Goal: Task Accomplishment & Management: Manage account settings

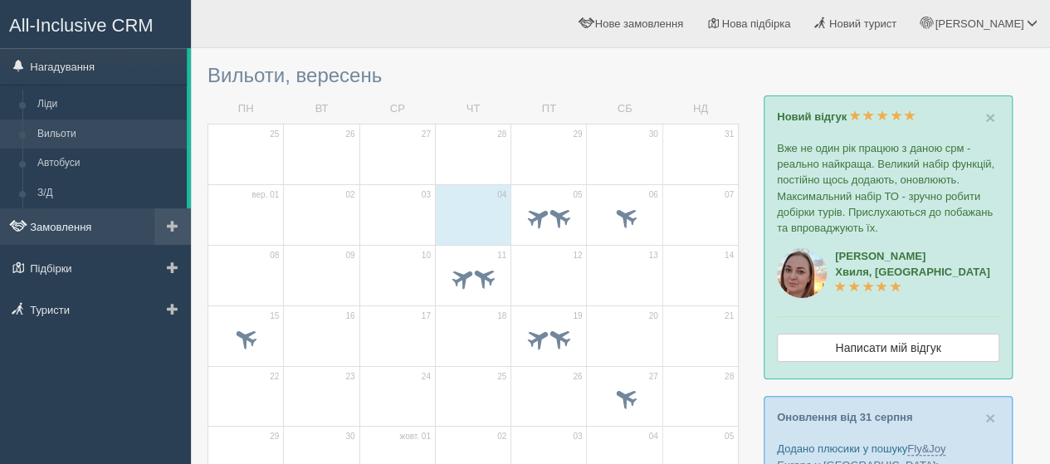
click at [61, 228] on link "Замовлення" at bounding box center [95, 226] width 191 height 37
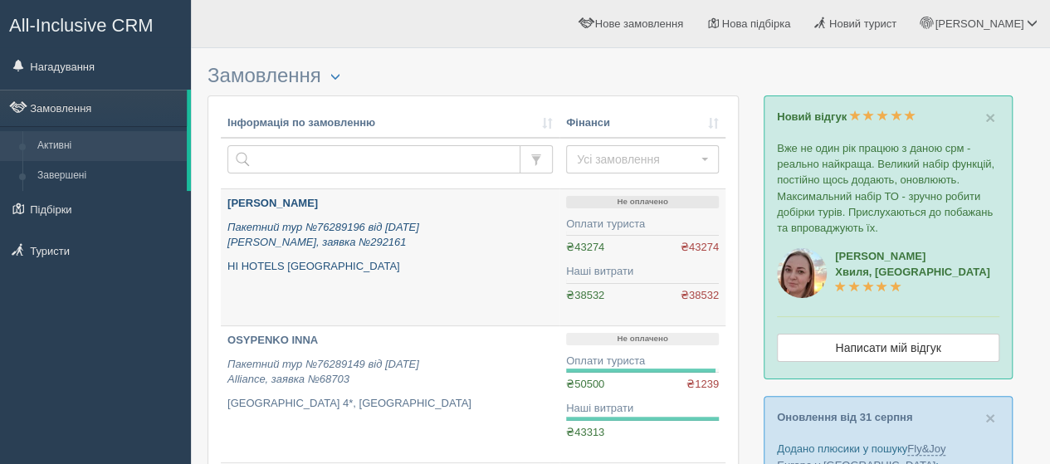
click at [318, 197] on b "[PERSON_NAME]" at bounding box center [272, 203] width 90 height 12
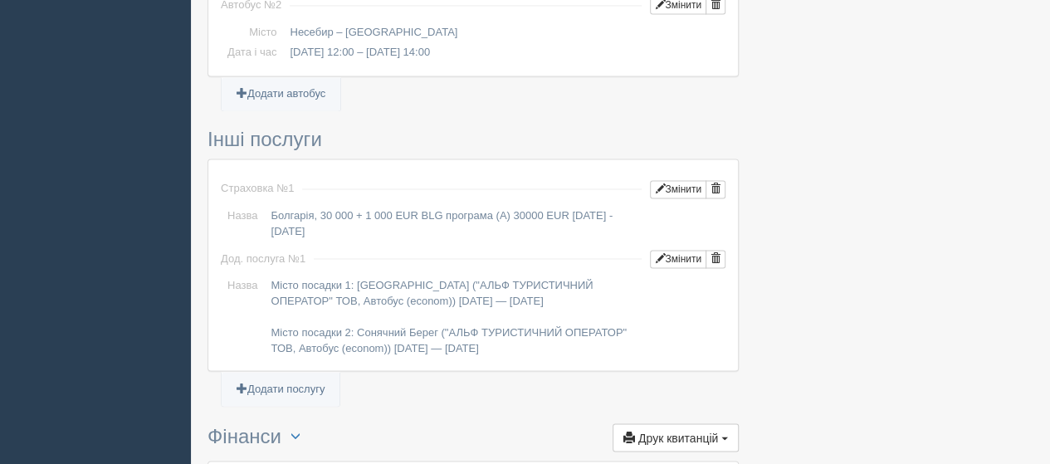
scroll to position [1494, 0]
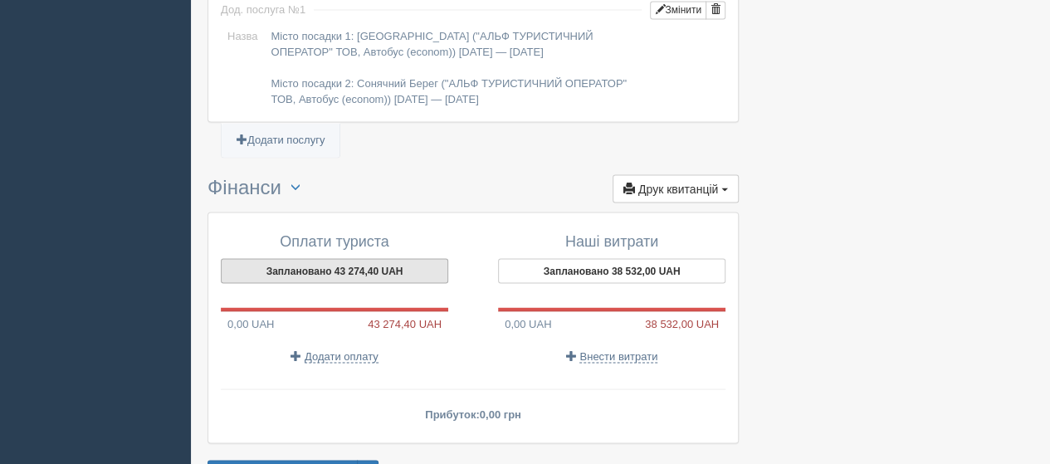
click at [325, 258] on button "Заплановано 43 274,40 UAH" at bounding box center [334, 270] width 227 height 25
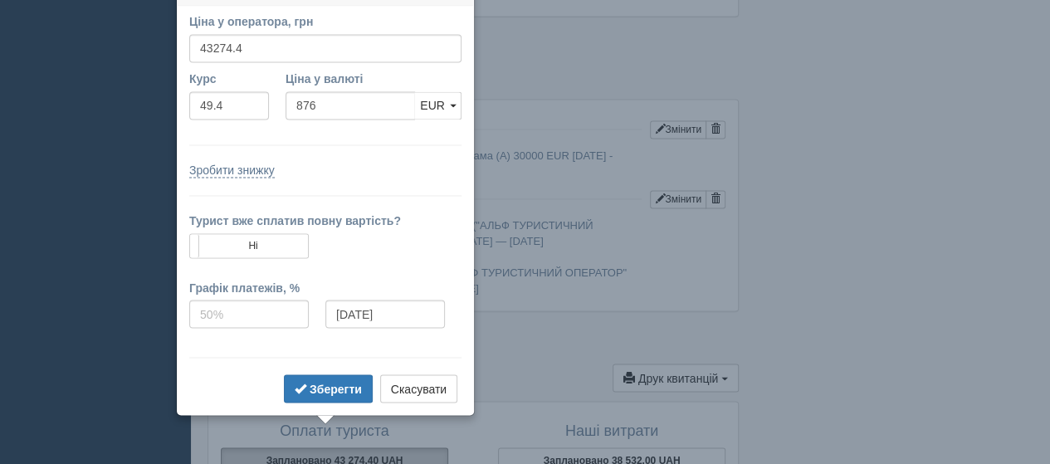
scroll to position [1282, 0]
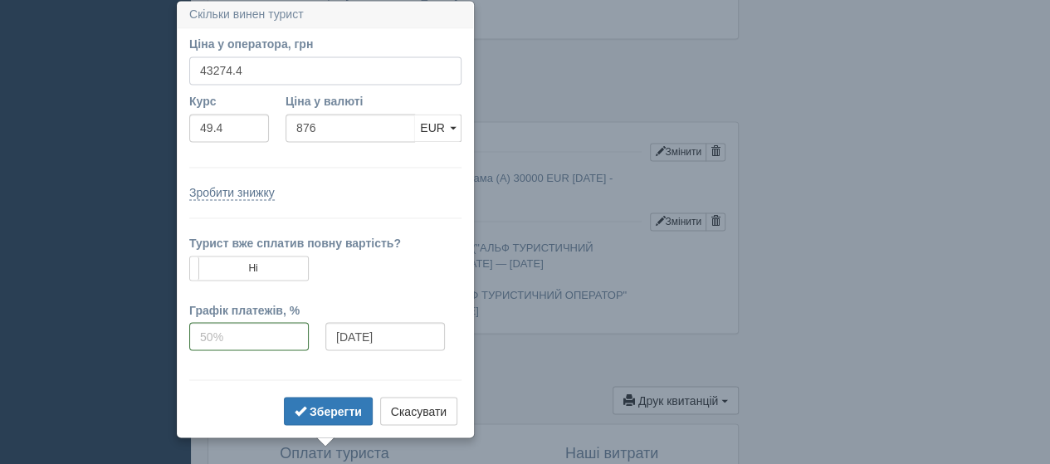
click at [253, 67] on input "43274.4" at bounding box center [325, 70] width 272 height 28
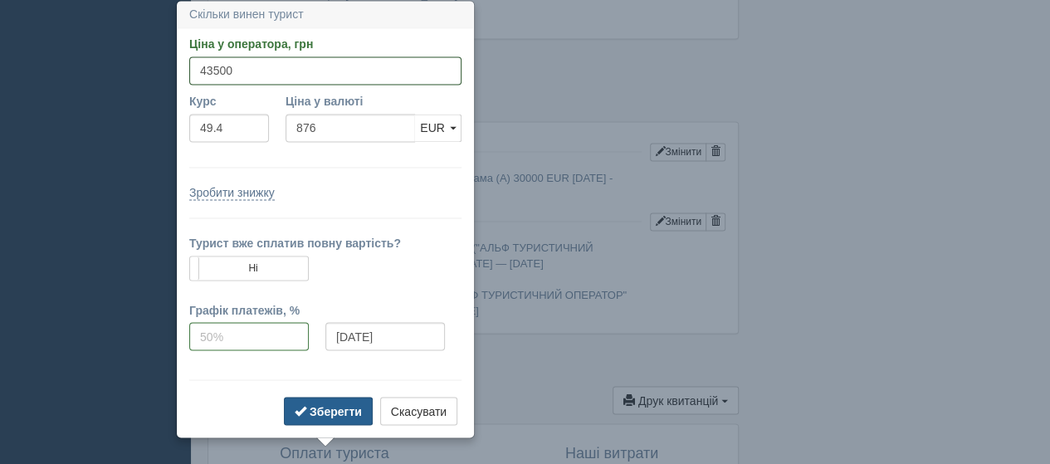
type input "43500"
type input "880.57"
click at [331, 411] on b "Зберегти" at bounding box center [336, 410] width 52 height 13
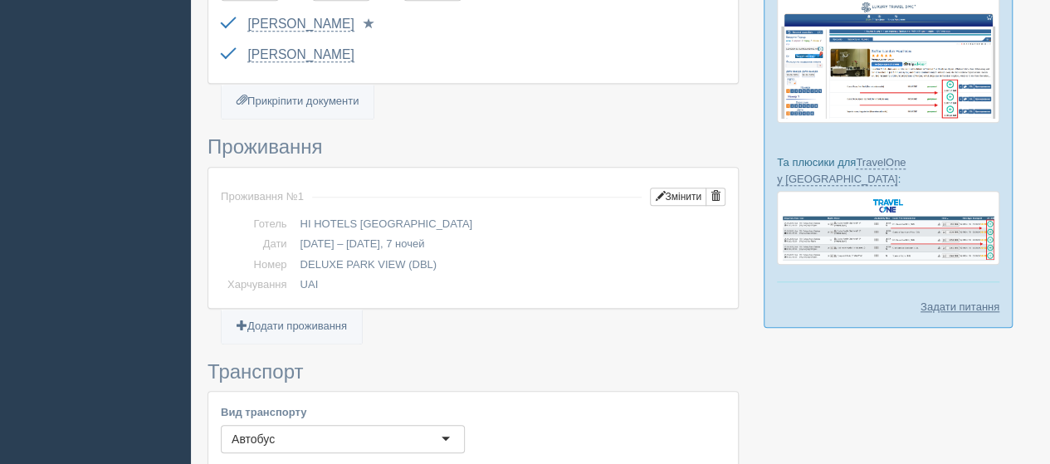
scroll to position [535, 0]
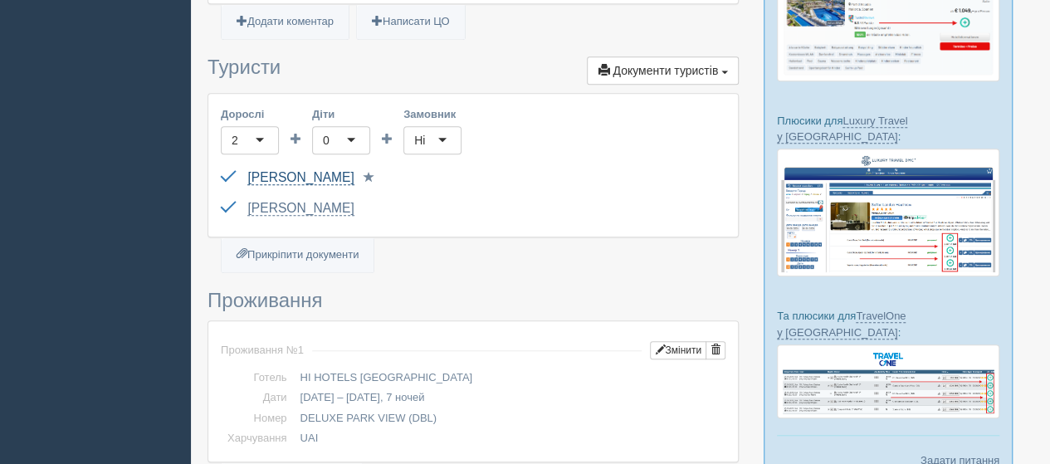
click at [322, 170] on link "[PERSON_NAME]" at bounding box center [300, 177] width 106 height 15
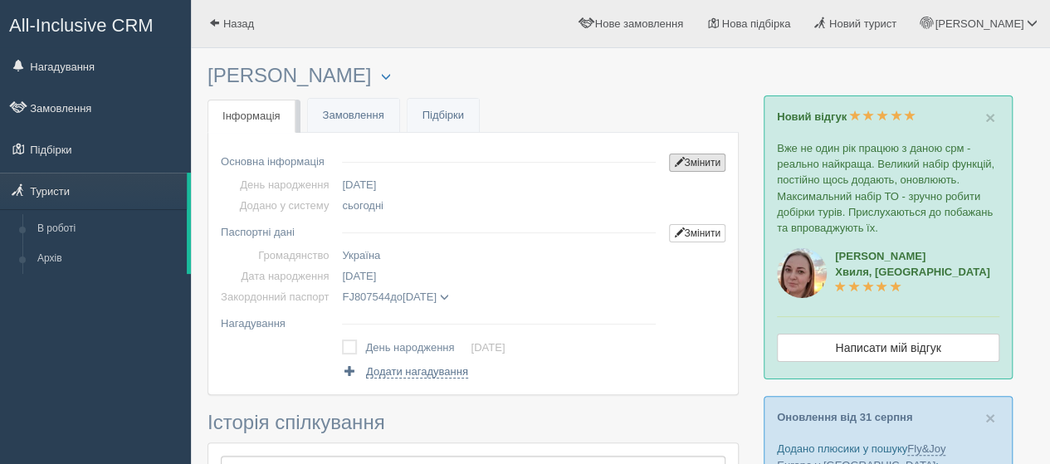
click at [698, 157] on link "Змінити" at bounding box center [697, 163] width 56 height 18
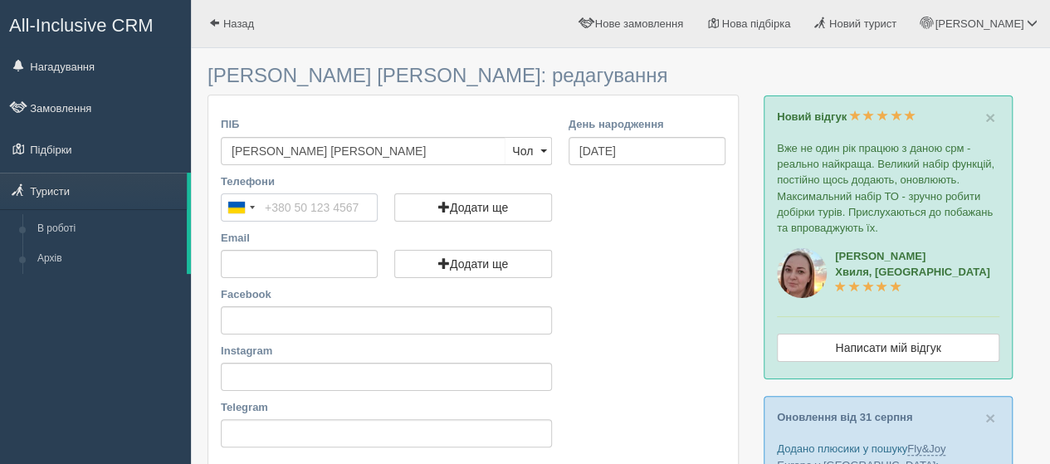
click at [303, 205] on input "Телефони" at bounding box center [299, 207] width 157 height 28
type input "[PHONE_NUMBER]"
click at [246, 258] on input "Email" at bounding box center [299, 264] width 157 height 28
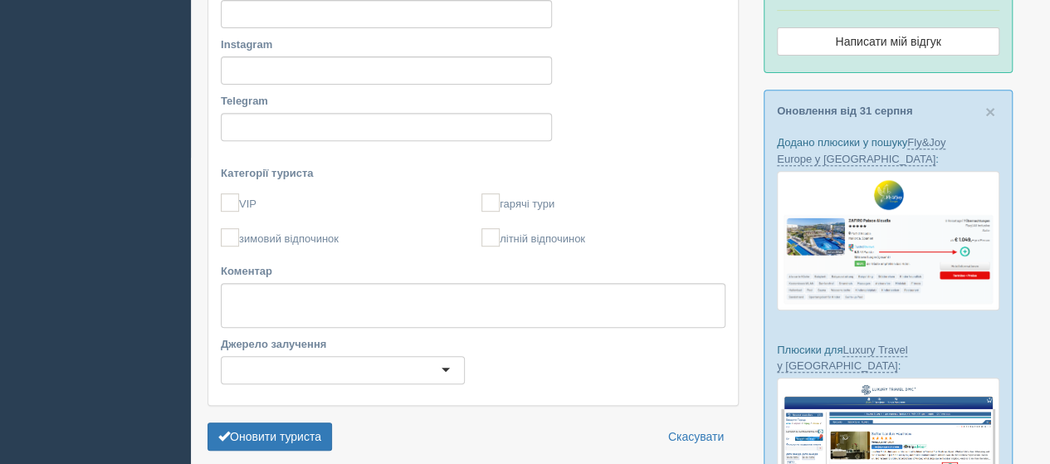
scroll to position [415, 0]
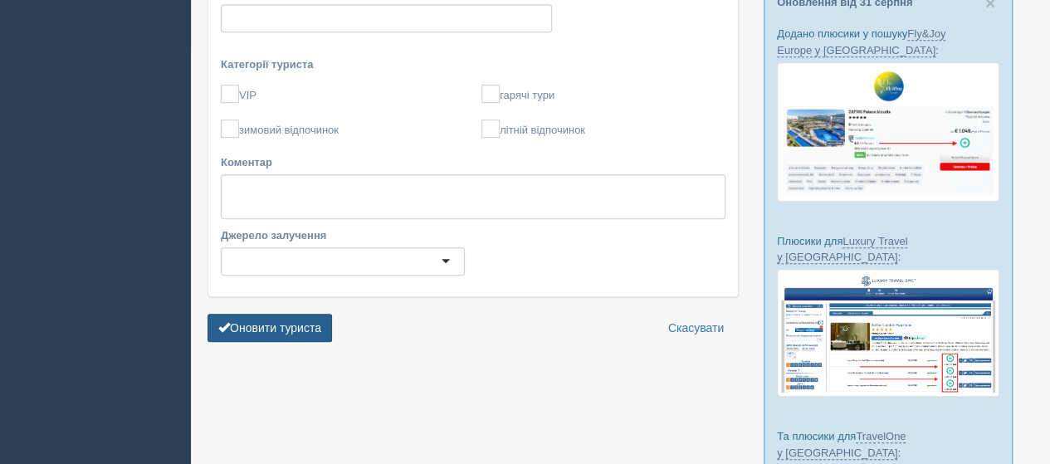
type input "Ygalina97@gmail.com"
click at [251, 331] on button "Оновити туриста" at bounding box center [269, 328] width 124 height 28
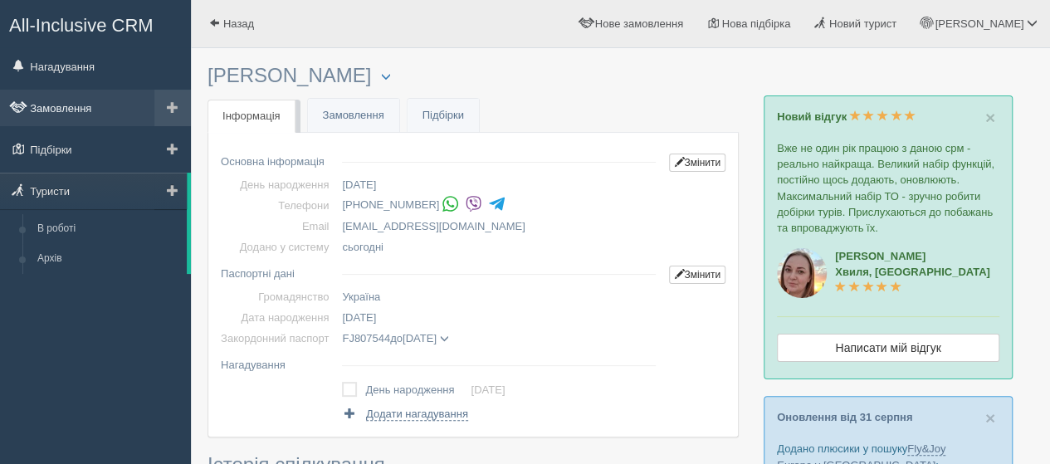
click at [83, 110] on link "Замовлення" at bounding box center [95, 108] width 191 height 37
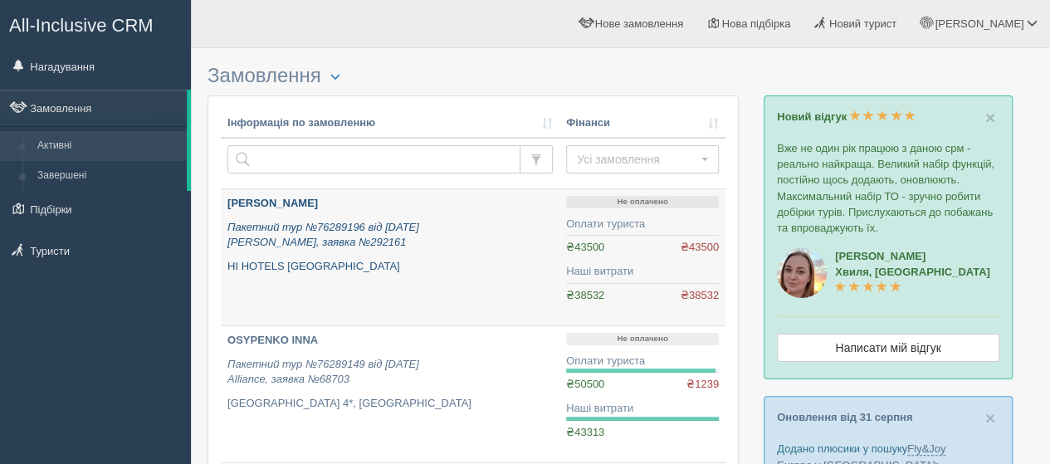
click at [318, 200] on b "[PERSON_NAME]" at bounding box center [272, 203] width 90 height 12
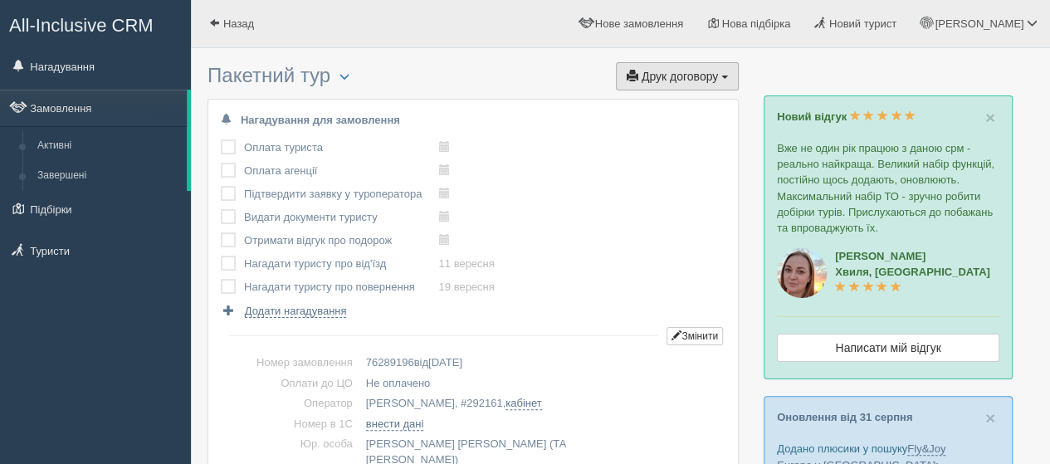
click at [681, 78] on span "Друк договору" at bounding box center [679, 76] width 76 height 13
click at [626, 134] on link "Alf" at bounding box center [672, 133] width 131 height 27
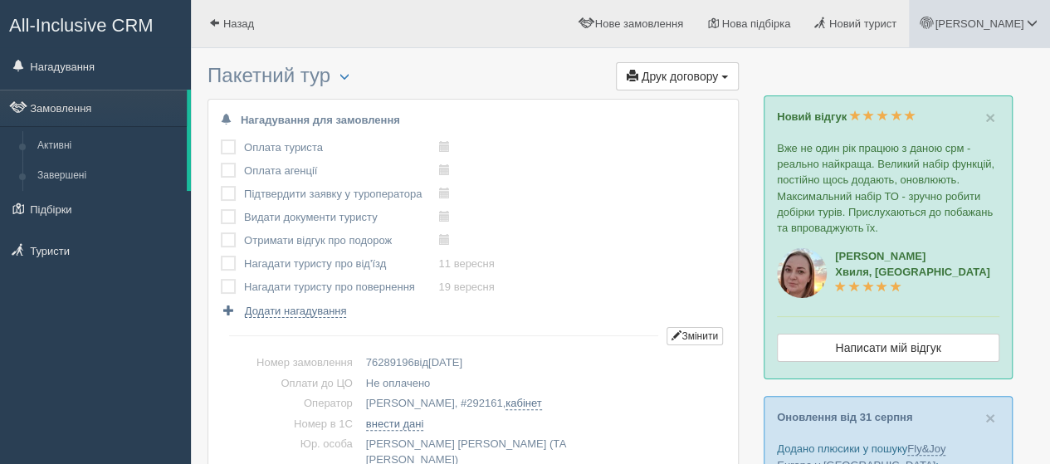
click at [1002, 17] on link "Тетяна" at bounding box center [979, 23] width 141 height 47
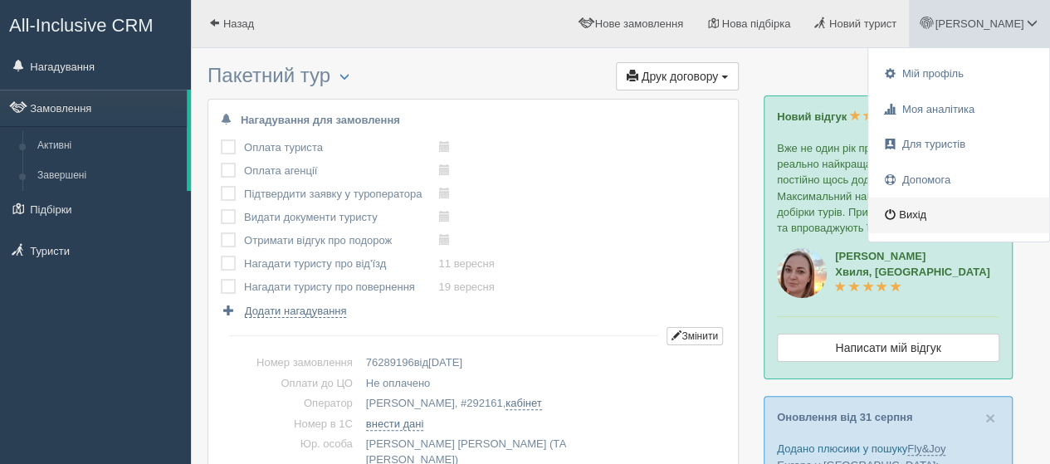
click at [905, 213] on link "Вихід" at bounding box center [958, 215] width 181 height 36
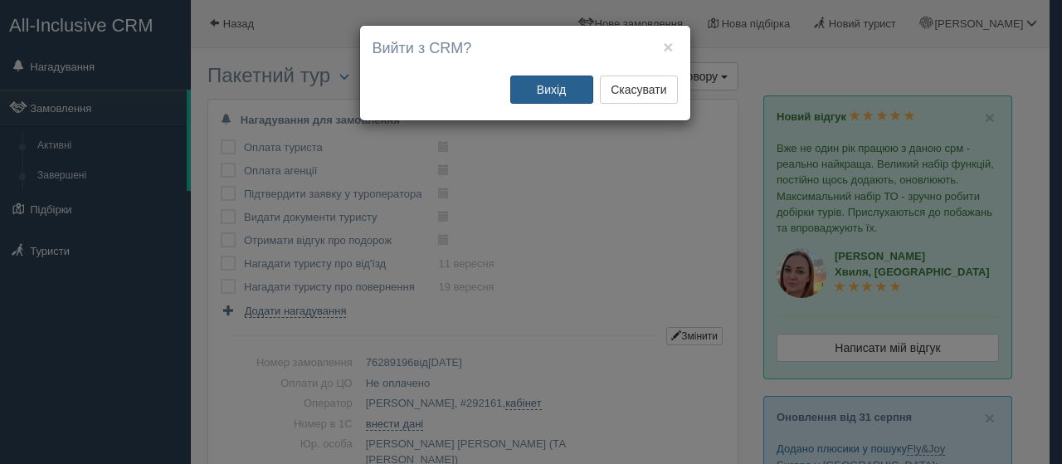
click at [554, 82] on button "Вихід" at bounding box center [551, 90] width 83 height 28
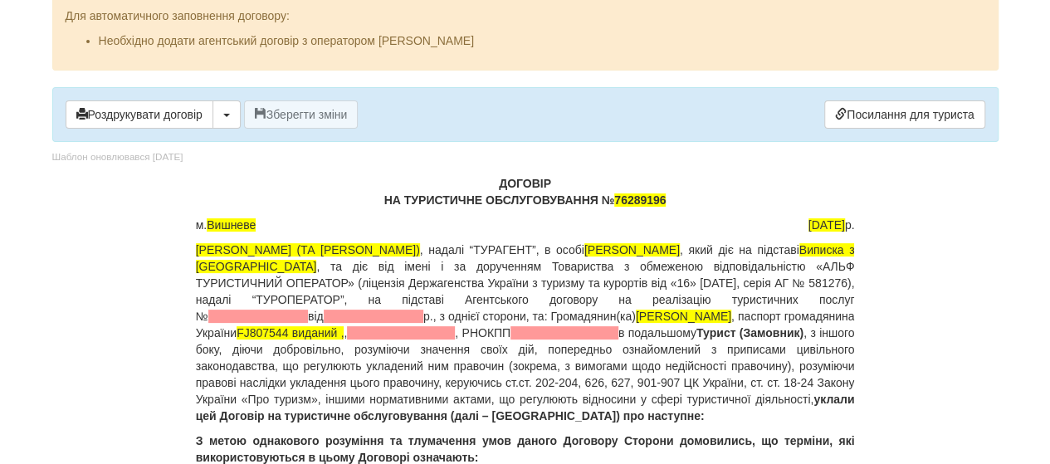
scroll to position [83, 0]
